Goal: Task Accomplishment & Management: Complete application form

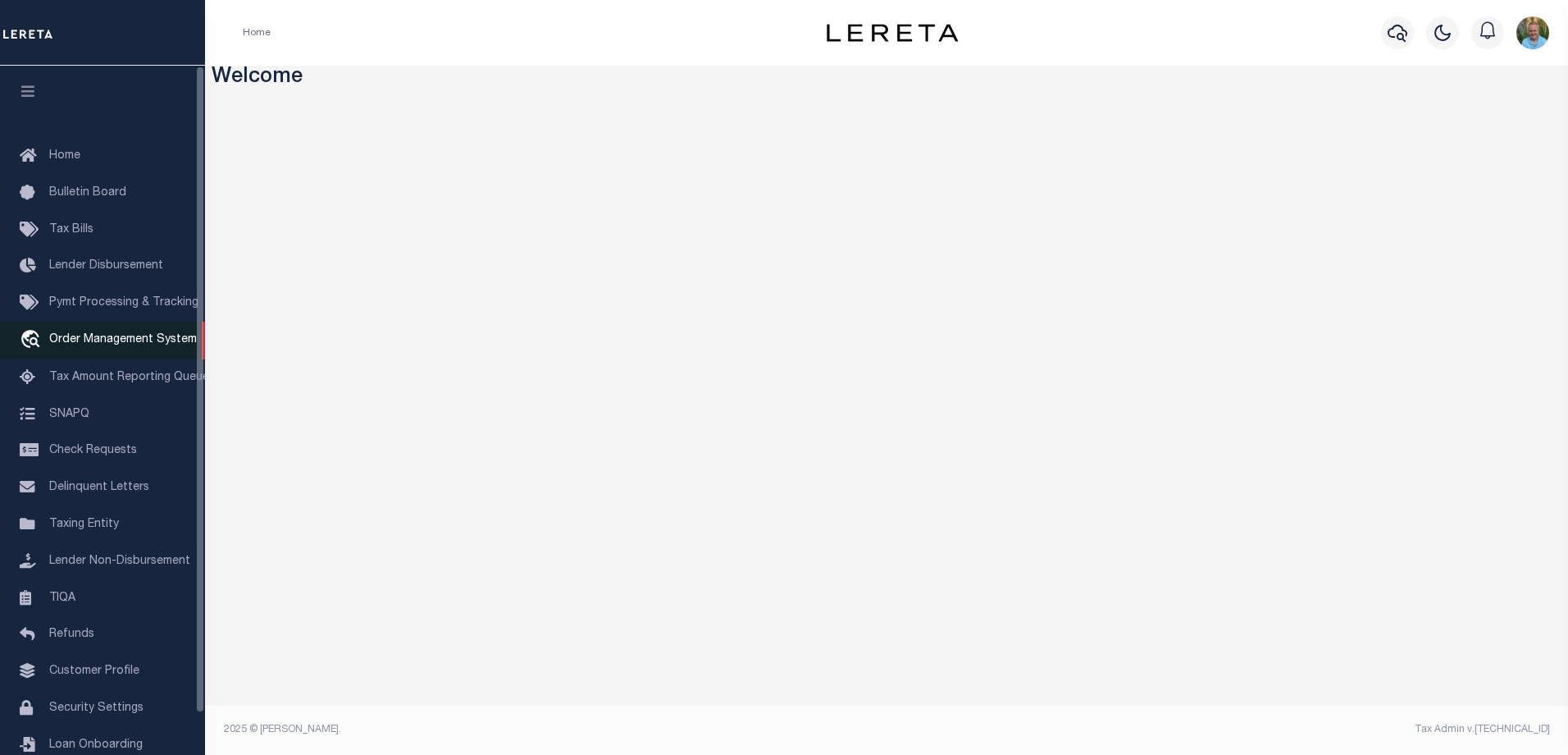
click at [109, 336] on link "travel_explore Order Management System" at bounding box center [103, 340] width 205 height 38
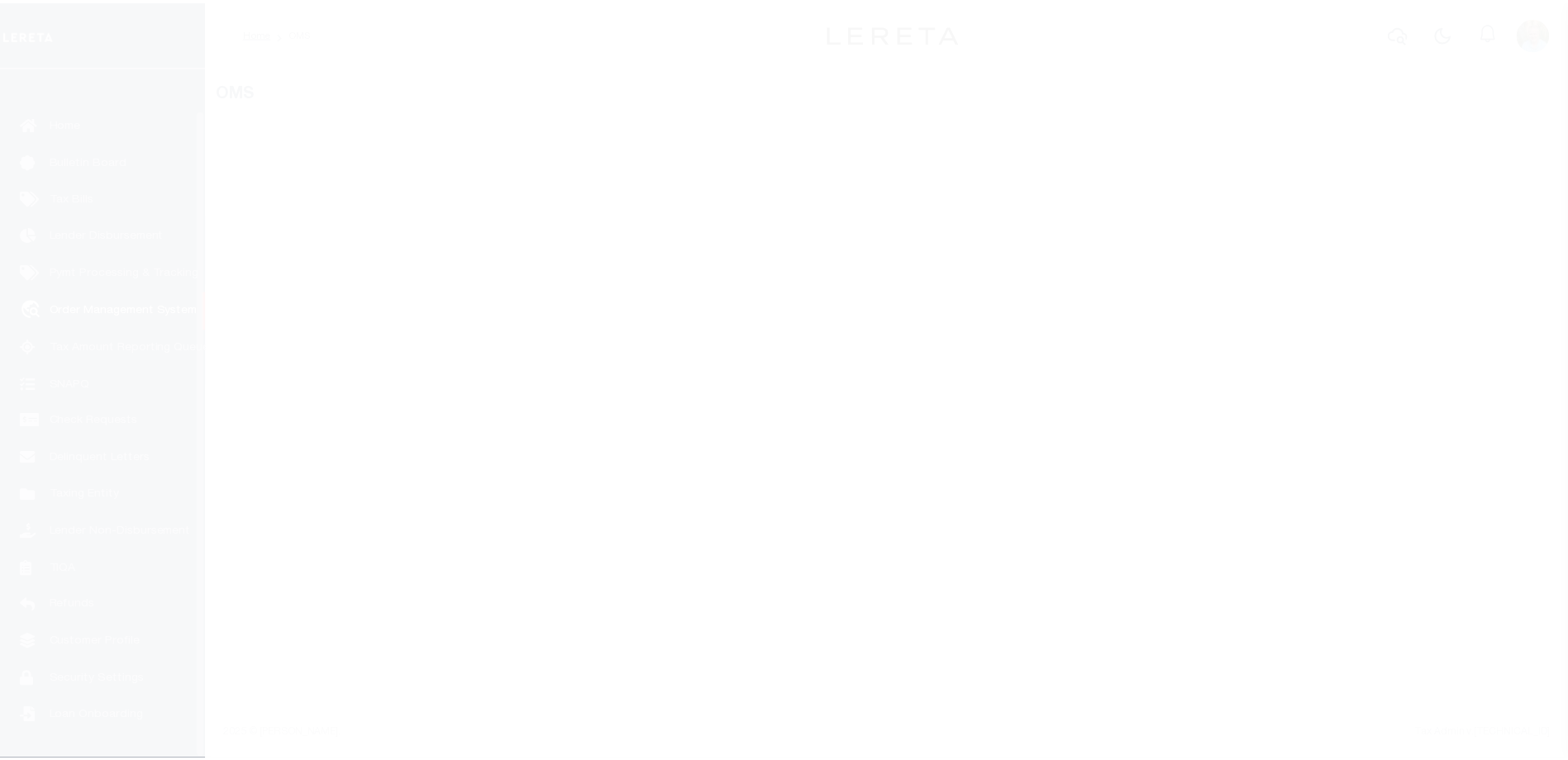
scroll to position [44, 0]
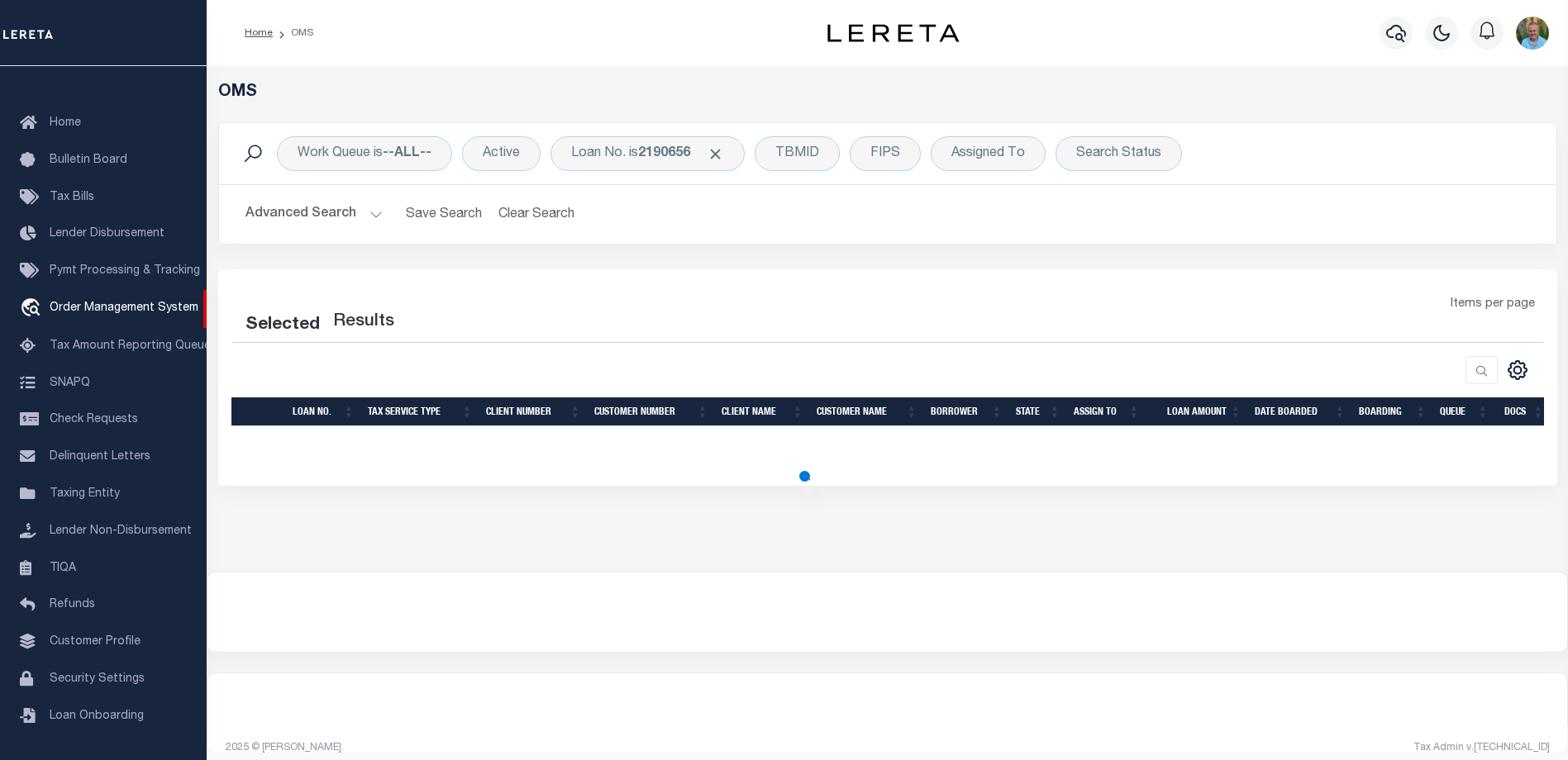
select select "200"
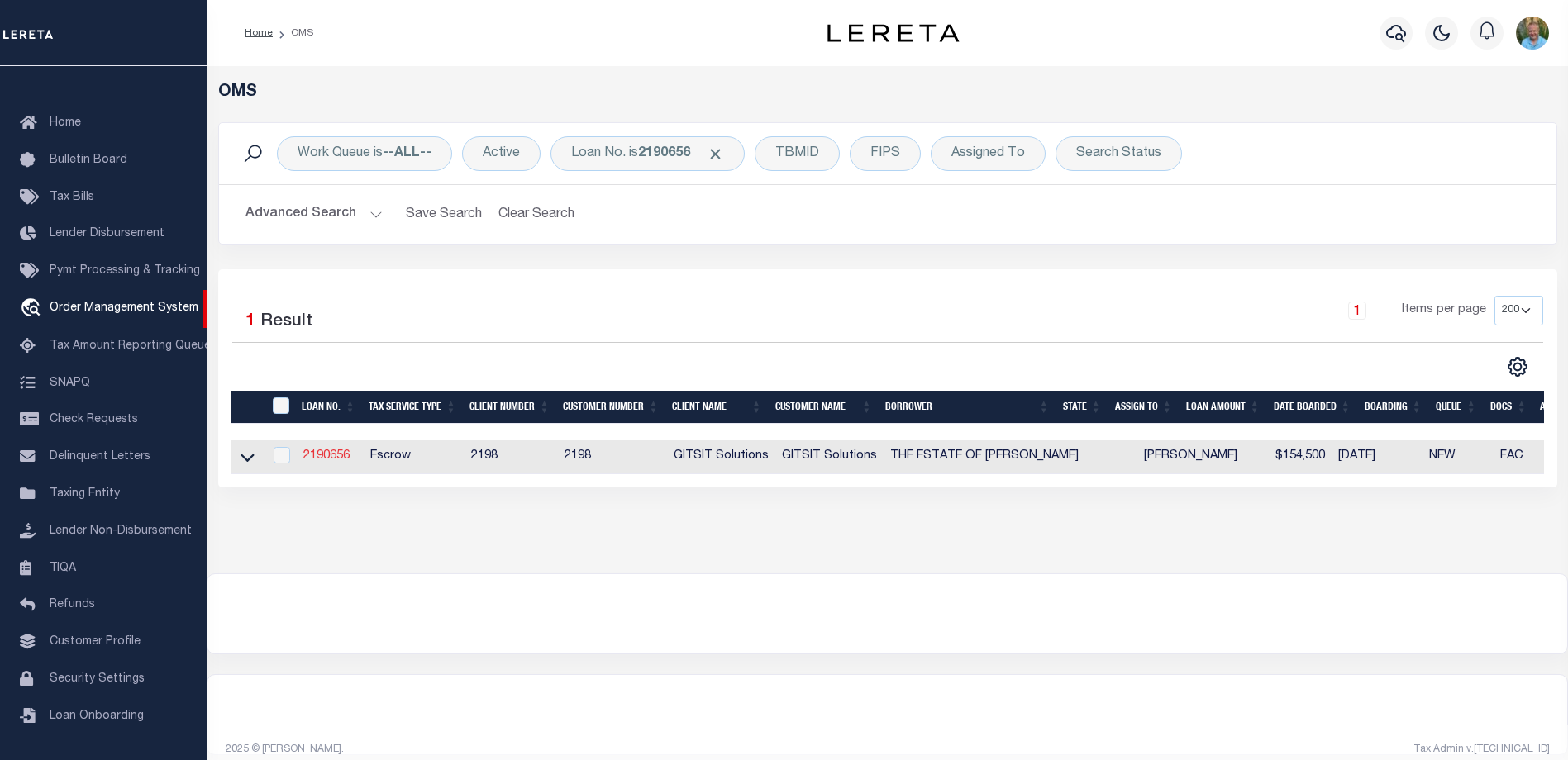
click at [311, 453] on link "2190656" at bounding box center [326, 456] width 46 height 12
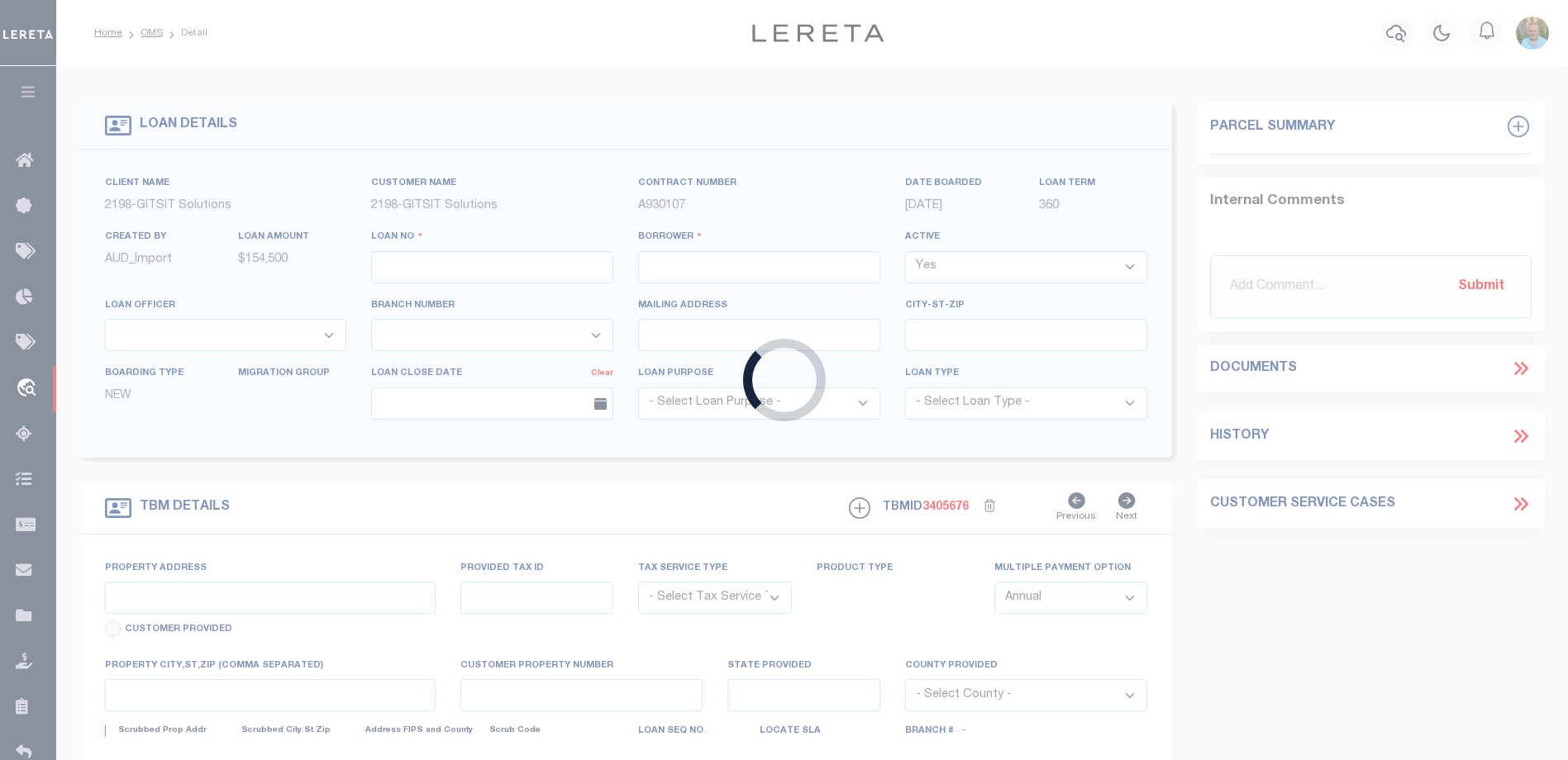
type input "2190656"
type input "THE ESTATE OF [PERSON_NAME]"
select select
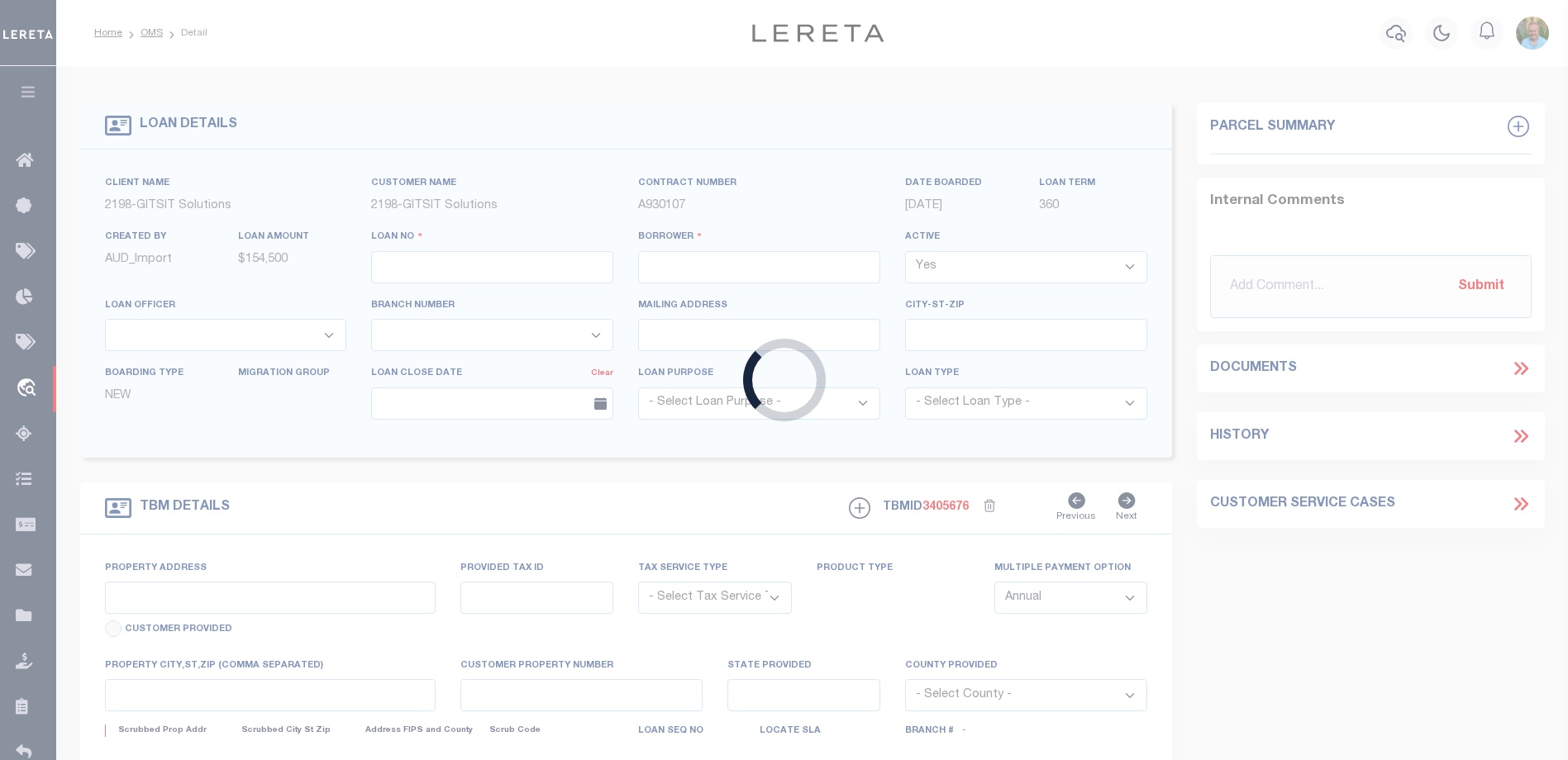
select select "Escrow"
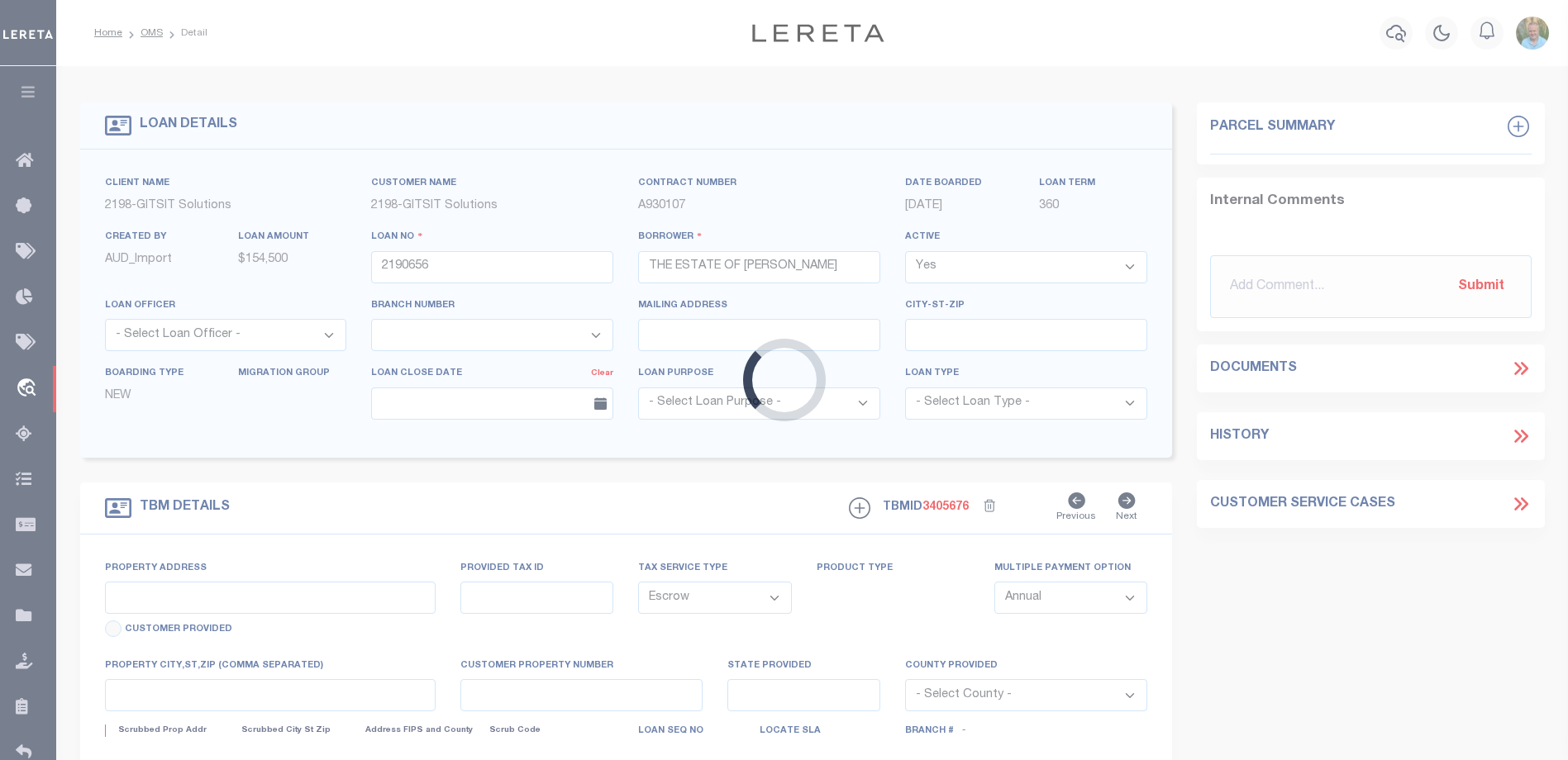
type input "[STREET_ADDRESS]"
select select
type input "TAZEWELL TN 37879"
select select
type textarea "[DATE] REO"
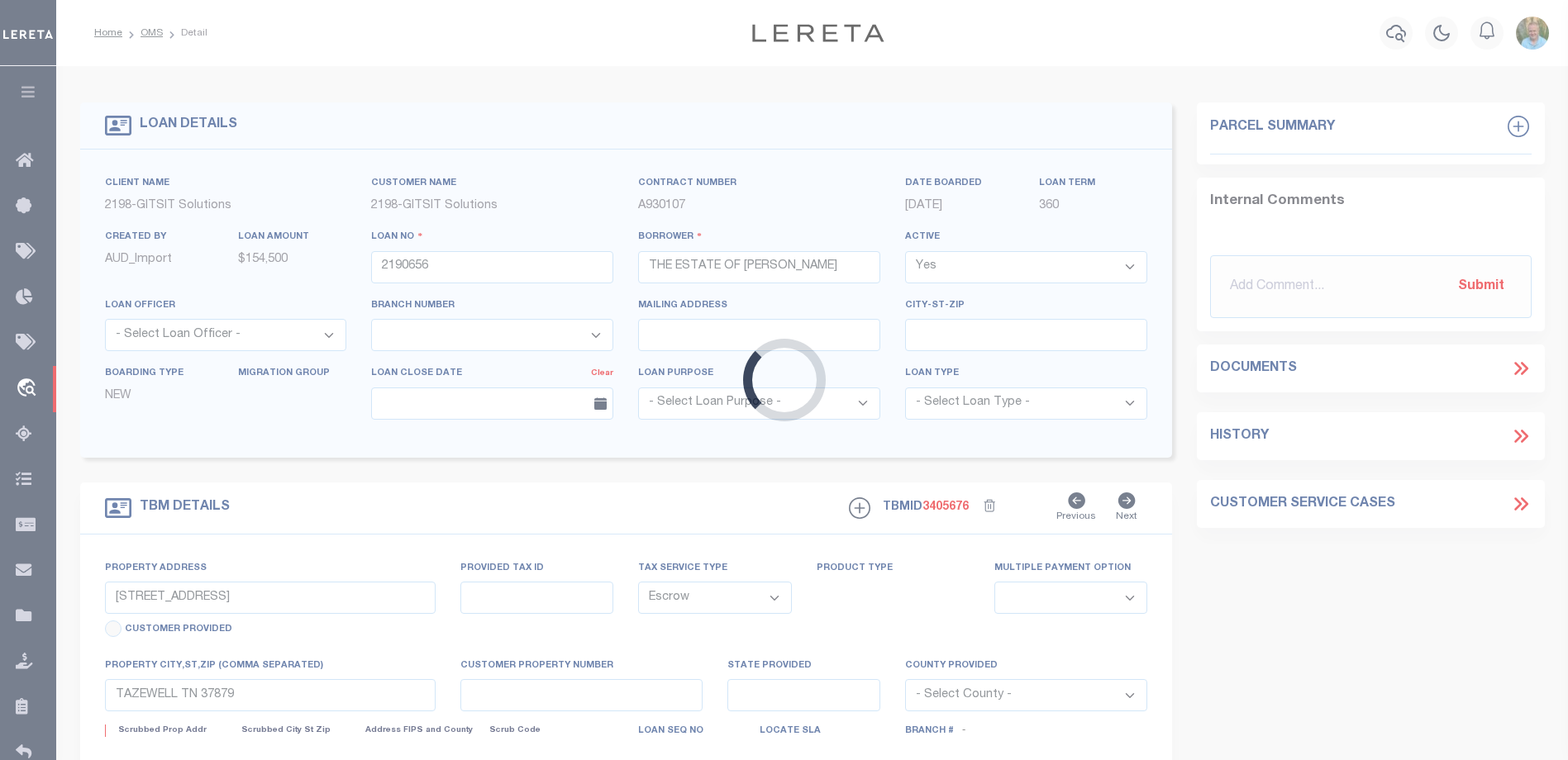
select select "16881"
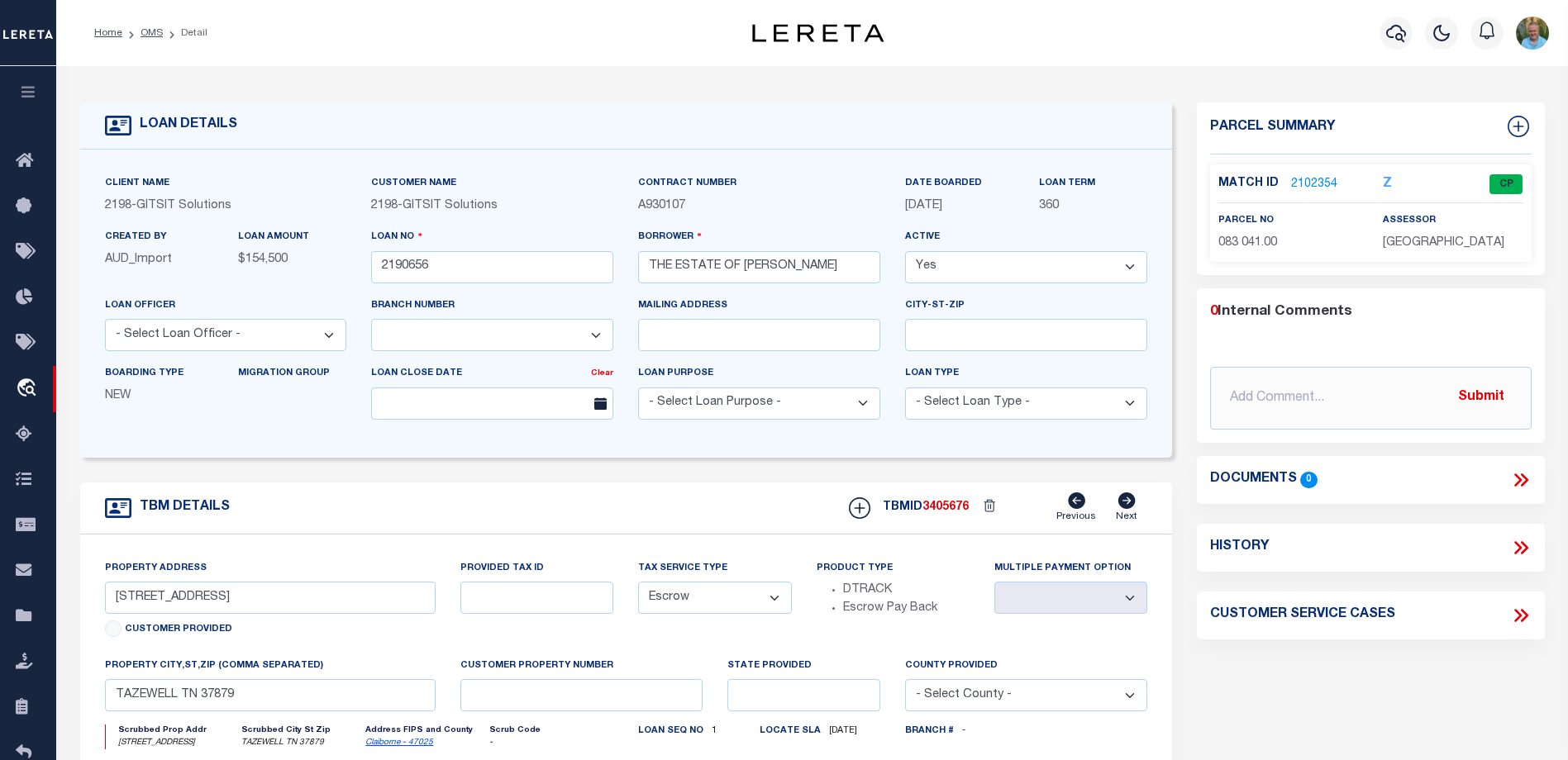
click at [1317, 178] on link "2102354" at bounding box center [1313, 185] width 46 height 18
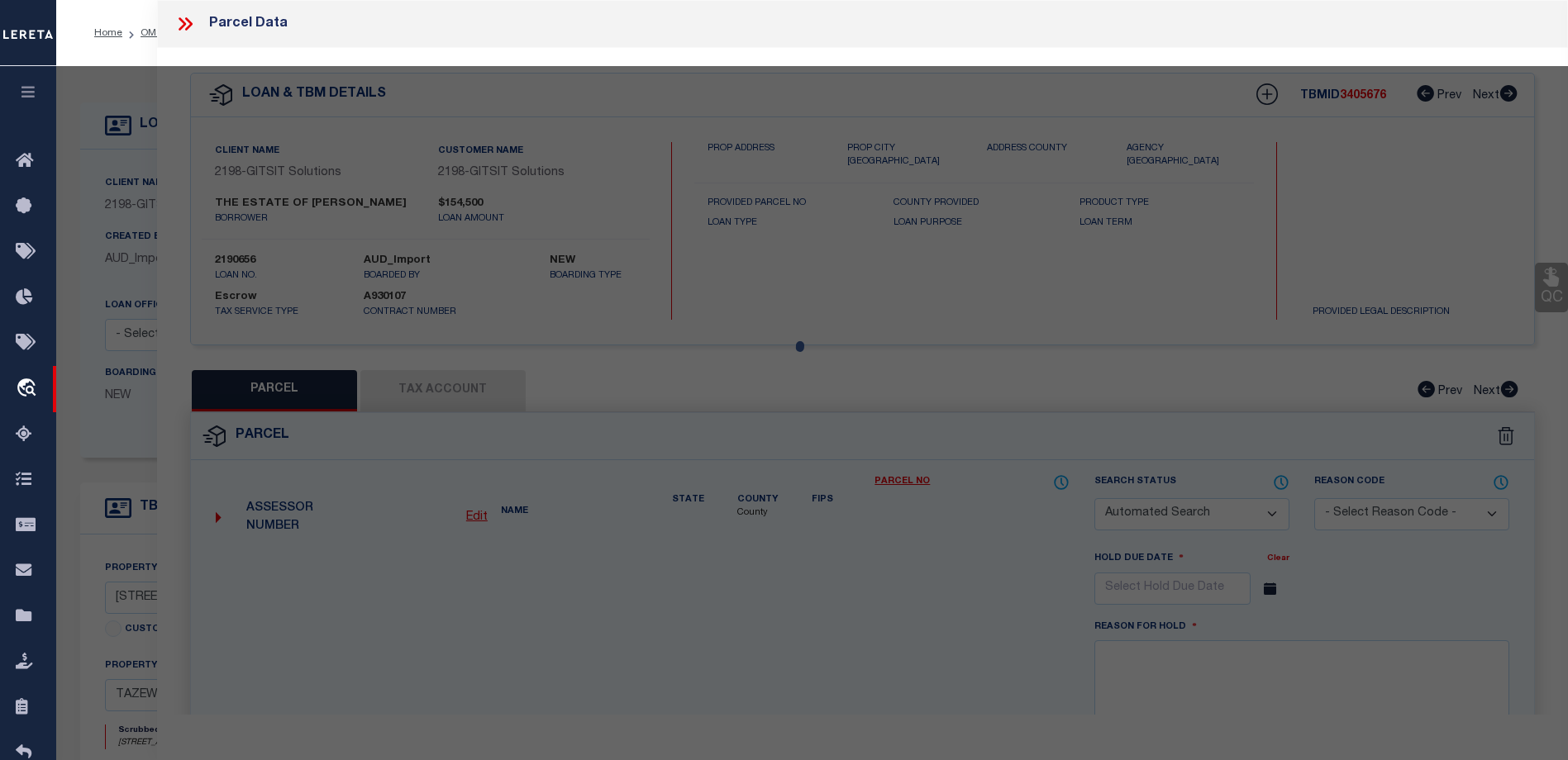
checkbox input "false"
select select "CP"
type input "[PERSON_NAME]"
select select "AGW"
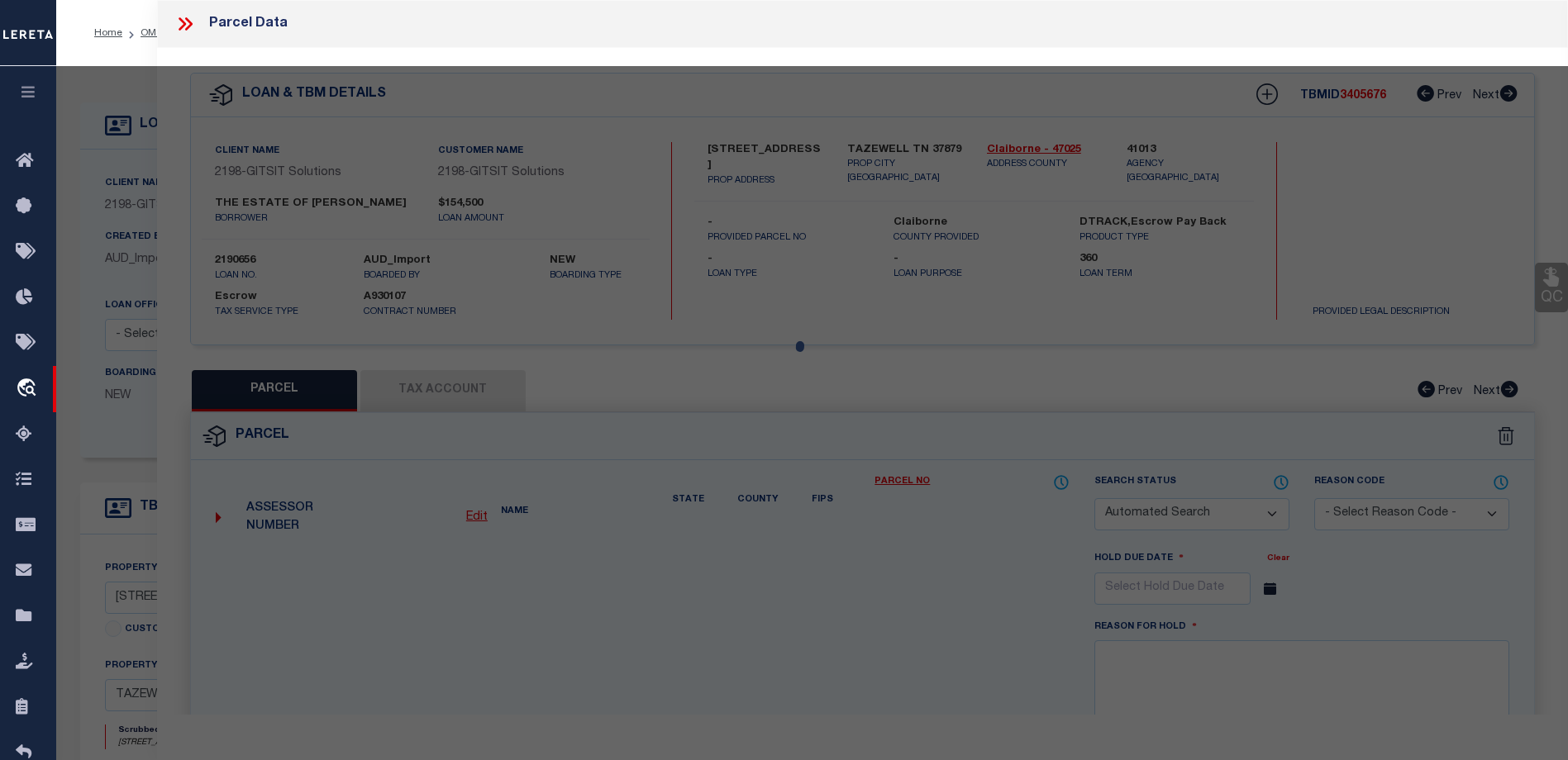
select select
type input "CEDAR FORK RD 404"
type input "TAZEWELL TN 37879"
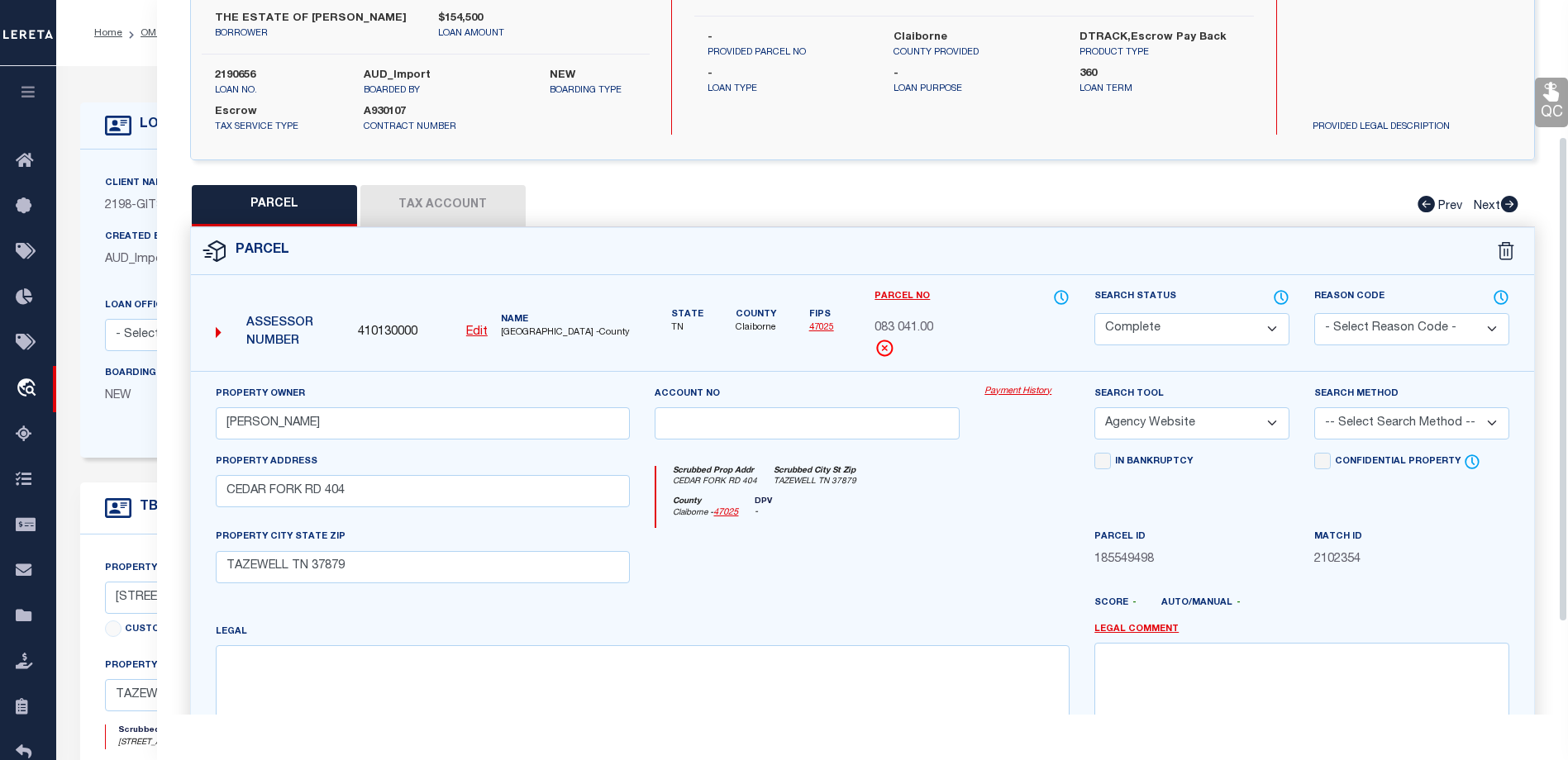
scroll to position [248, 0]
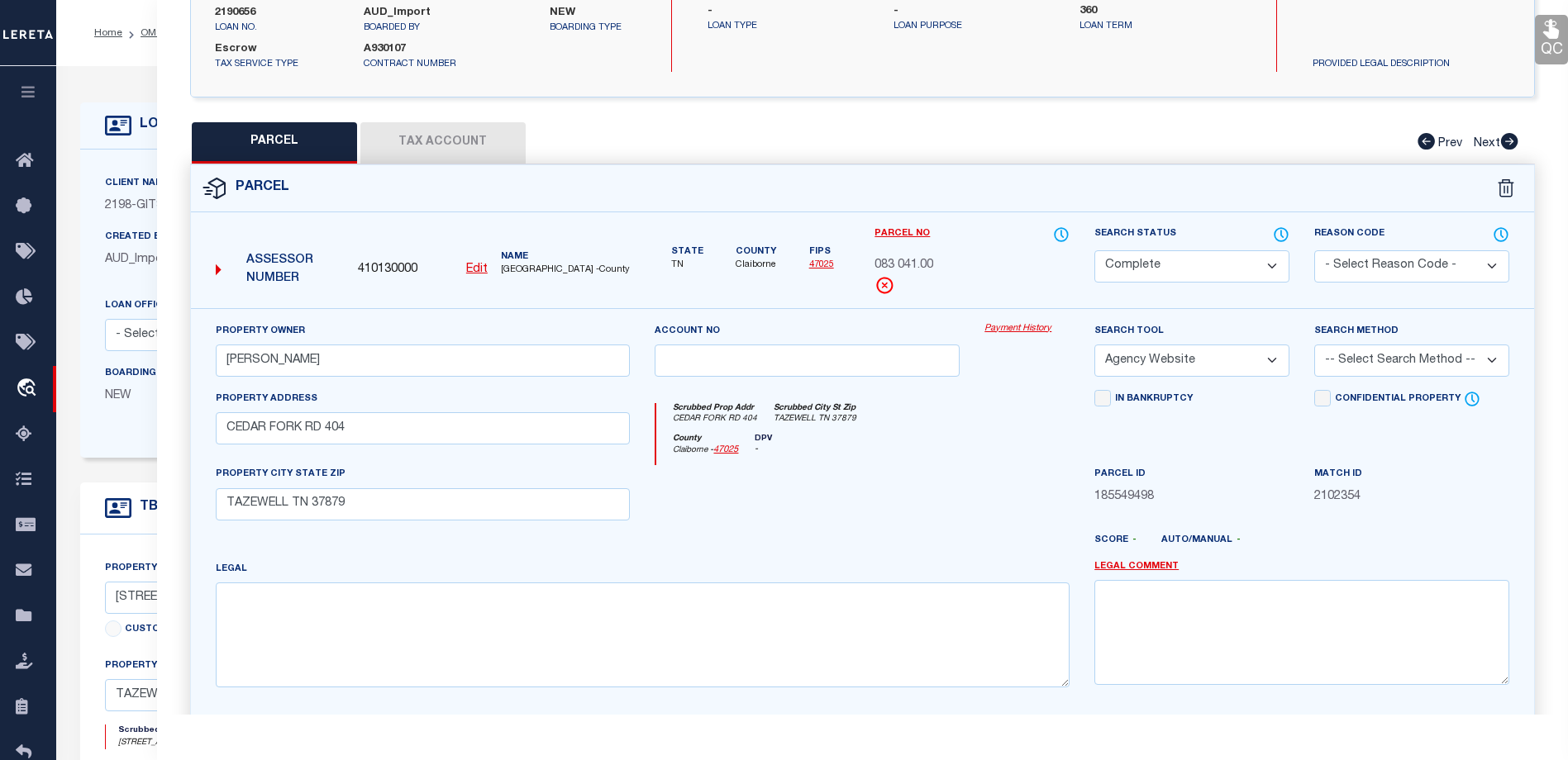
click at [461, 143] on button "Tax Account" at bounding box center [443, 143] width 165 height 41
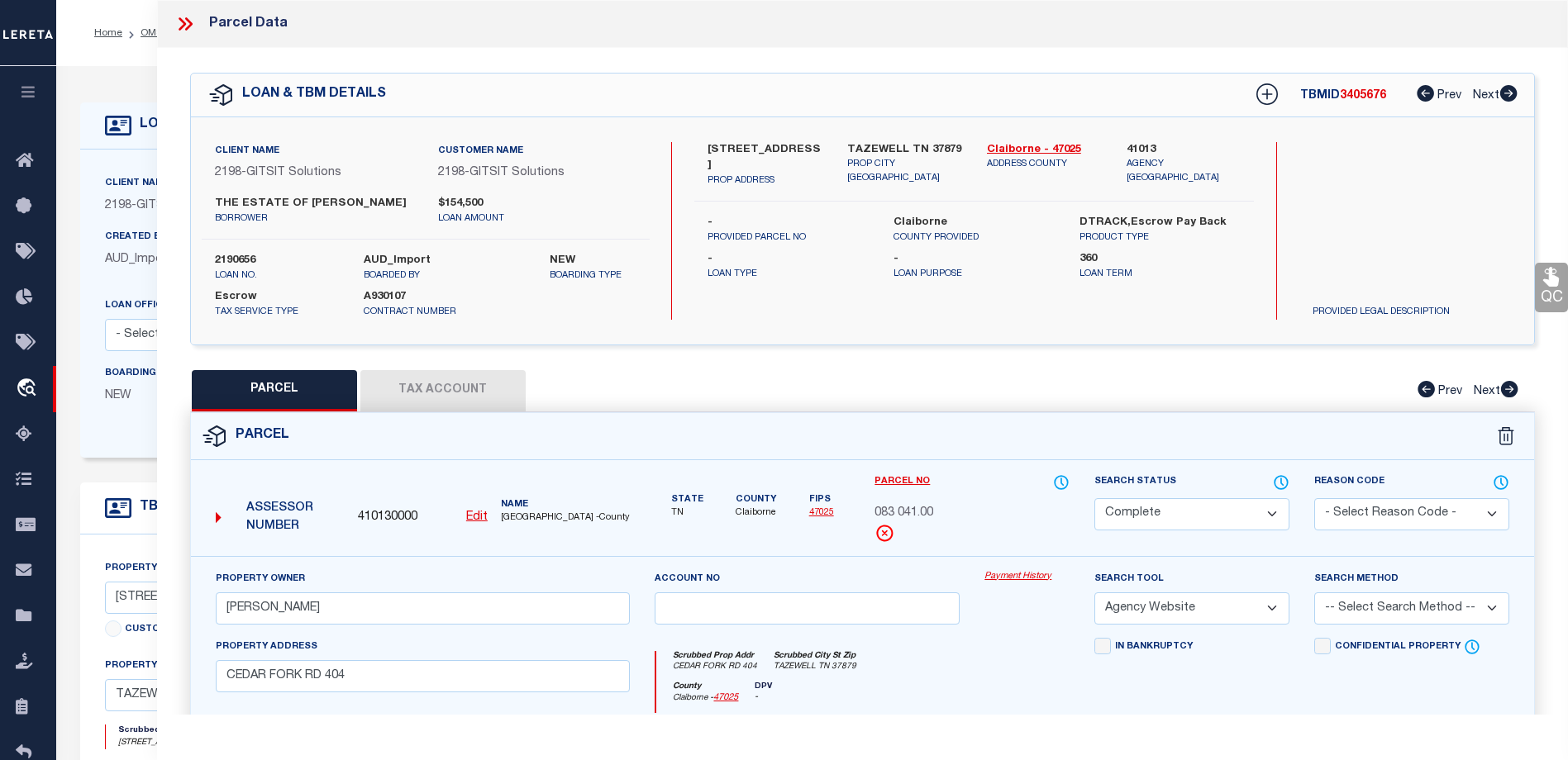
select select "100"
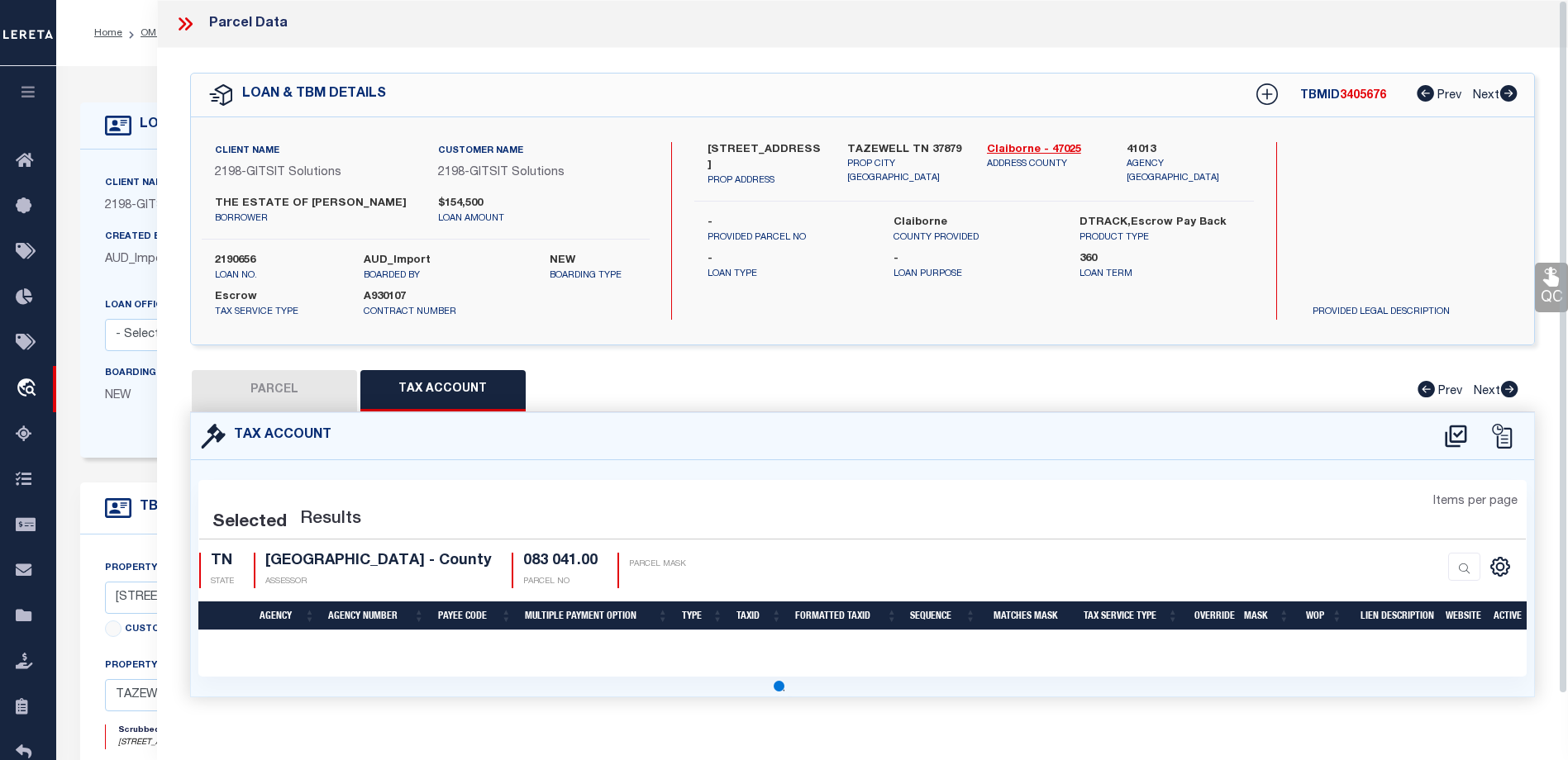
select select "100"
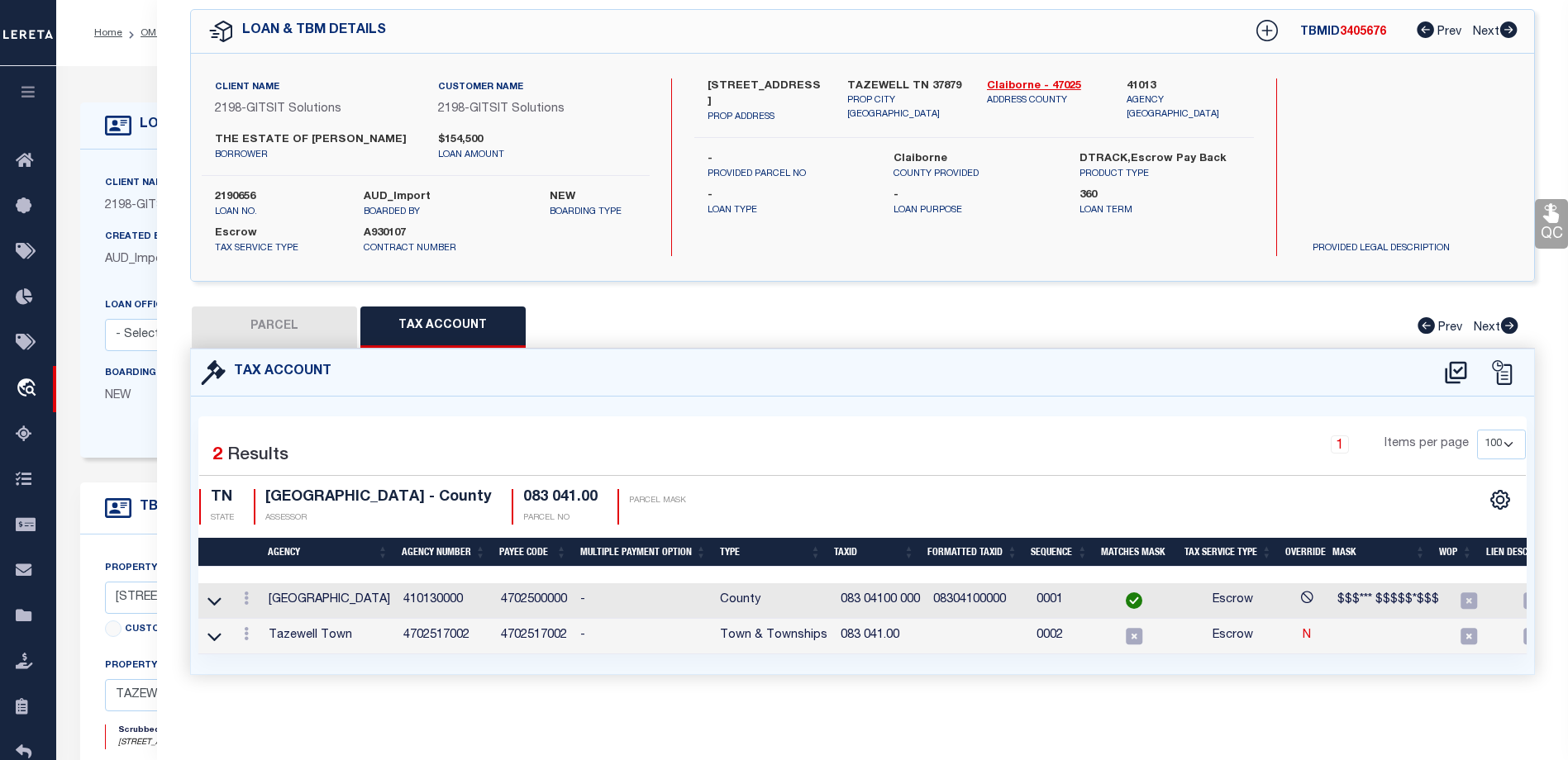
scroll to position [0, 110]
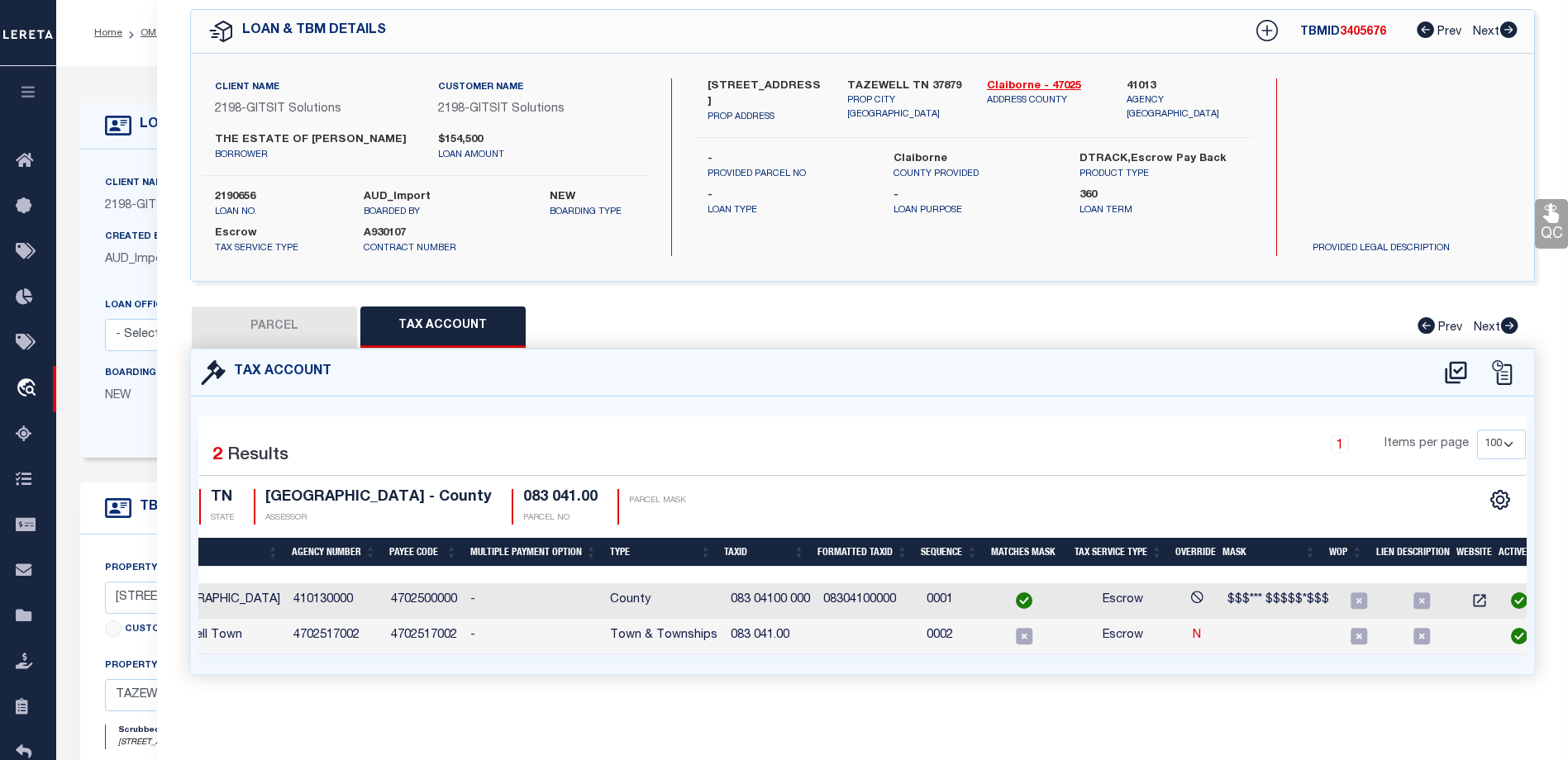
click at [120, 284] on div "Created By AUD_Import LOAN AMOUNT $154,500" at bounding box center [225, 262] width 267 height 68
